Goal: Task Accomplishment & Management: Manage account settings

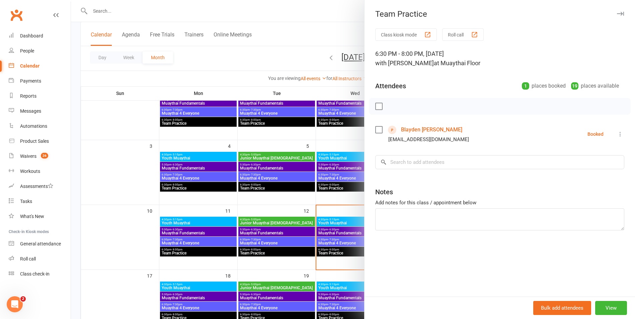
click at [617, 13] on icon "button" at bounding box center [620, 14] width 7 height 4
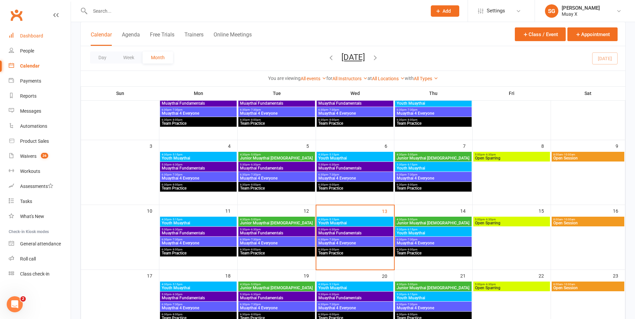
click at [38, 37] on div "Dashboard" at bounding box center [31, 35] width 23 height 5
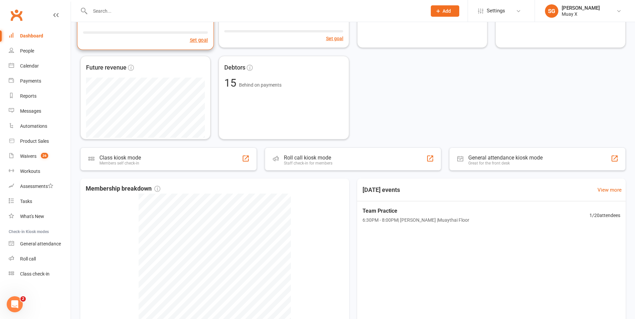
scroll to position [168, 0]
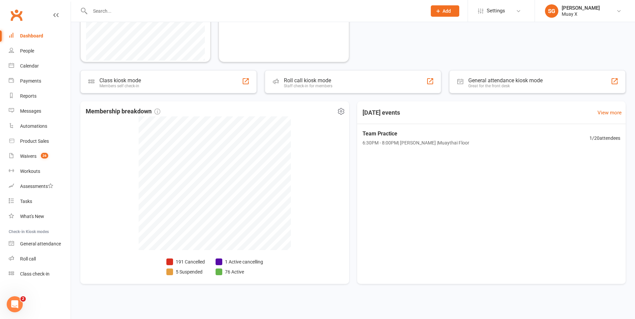
click at [190, 261] on li "191 Cancelled" at bounding box center [185, 261] width 38 height 7
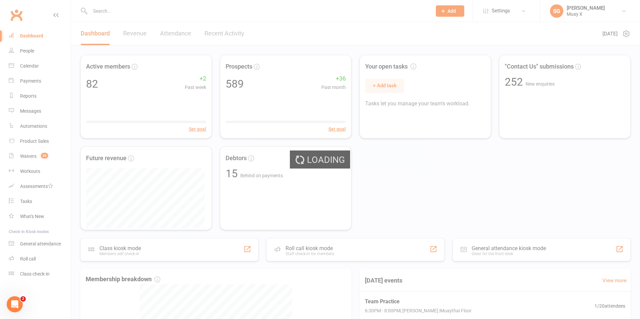
select select "no_trial"
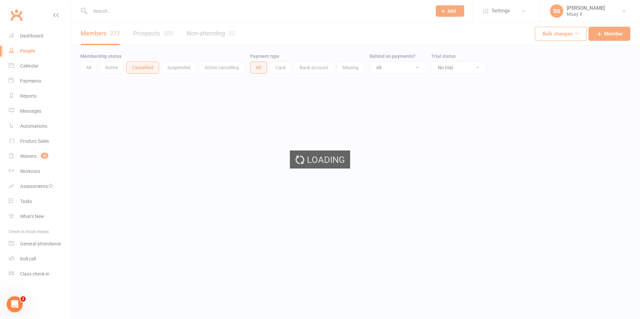
select select "100"
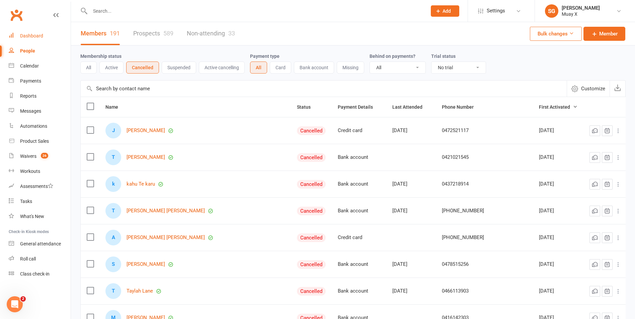
click at [21, 33] on div "Dashboard" at bounding box center [31, 35] width 23 height 5
